Goal: Check status

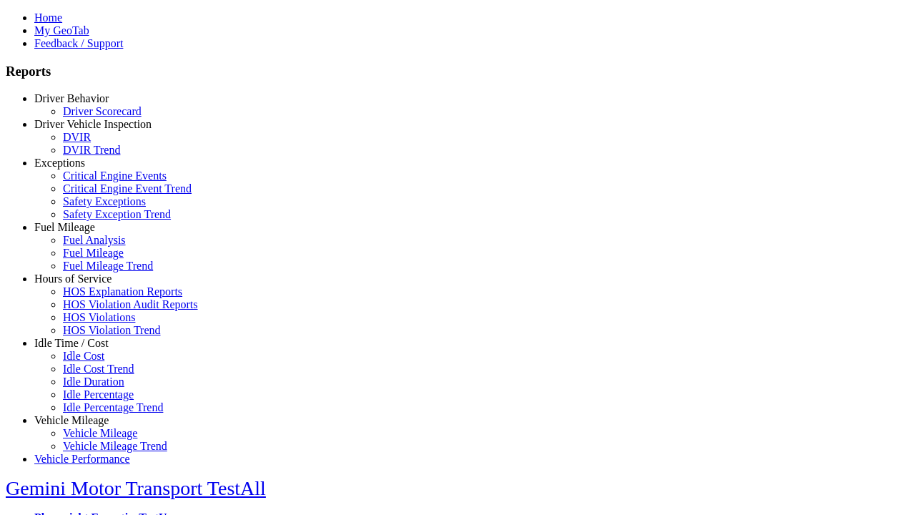
select select "**"
type input "****"
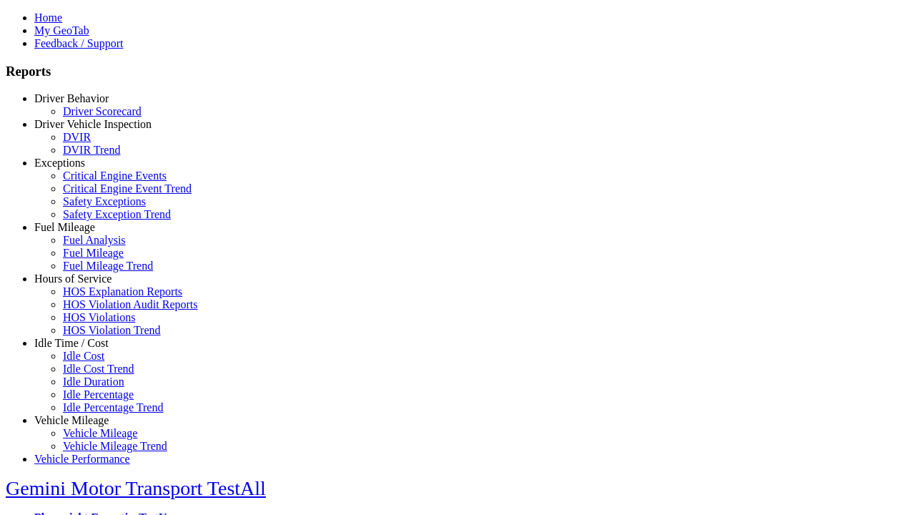
type input "****"
